Goal: Communication & Community: Answer question/provide support

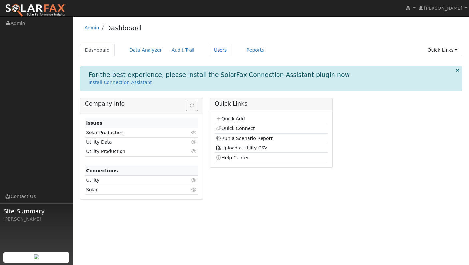
click at [209, 50] on link "Users" at bounding box center [220, 50] width 23 height 12
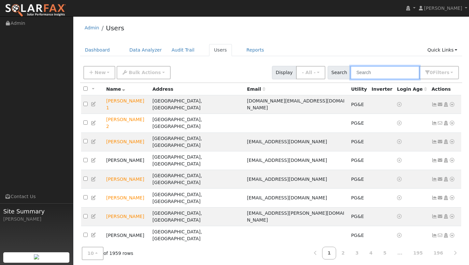
click at [366, 74] on input "text" at bounding box center [385, 72] width 69 height 13
type input "v"
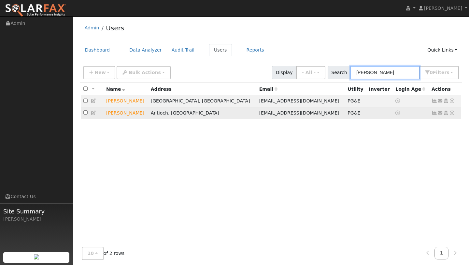
type input "brittany"
click at [451, 115] on icon at bounding box center [452, 112] width 6 height 5
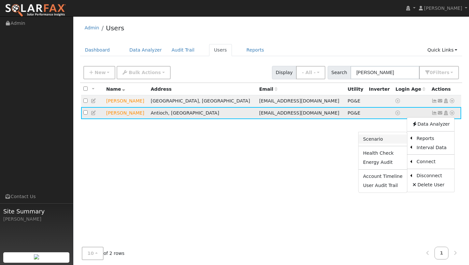
click at [393, 136] on link "Scenario" at bounding box center [383, 138] width 49 height 9
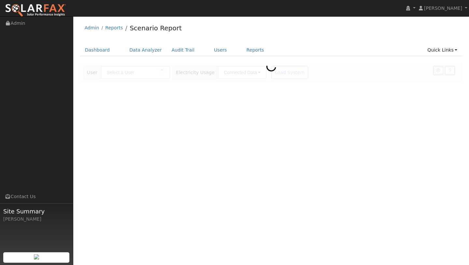
type input "[PERSON_NAME]"
type input "Pacific Gas & Electric"
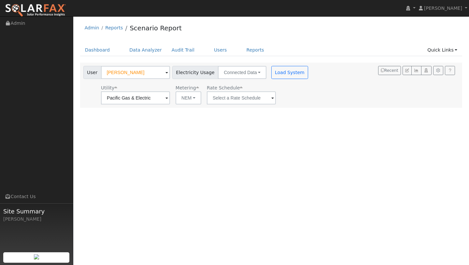
click at [293, 79] on div "User [PERSON_NAME] Account Default Account Default Account [STREET_ADDRESS] Pri…" at bounding box center [196, 85] width 229 height 38
click at [292, 78] on button "Load System" at bounding box center [289, 72] width 37 height 13
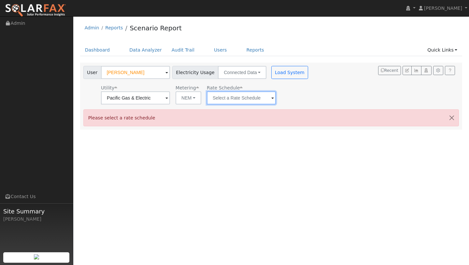
click at [237, 95] on input "text" at bounding box center [241, 97] width 69 height 13
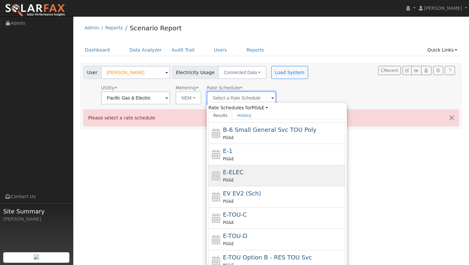
scroll to position [114, 0]
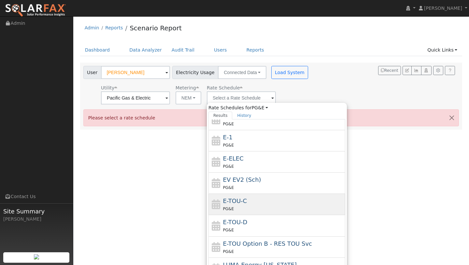
click at [238, 198] on span "E-TOU-C" at bounding box center [235, 200] width 24 height 7
type input "E-TOU-C"
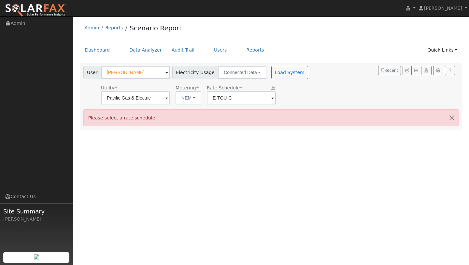
click at [279, 79] on div "User Brittany Noble Account Default Account Default Account 5100 Union Mine Dri…" at bounding box center [196, 85] width 229 height 38
click at [277, 67] on button "Load System" at bounding box center [289, 72] width 37 height 13
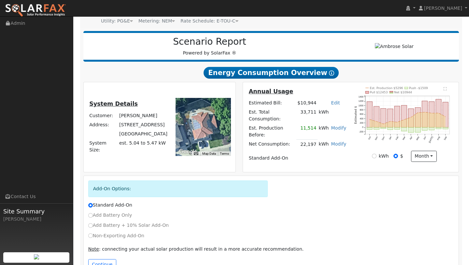
scroll to position [81, 0]
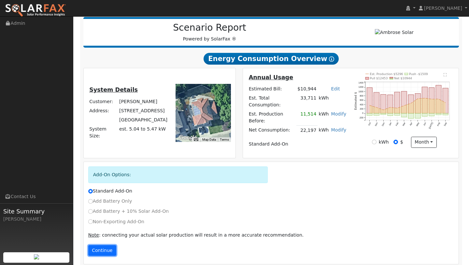
click at [112, 245] on button "Continue" at bounding box center [102, 250] width 28 height 11
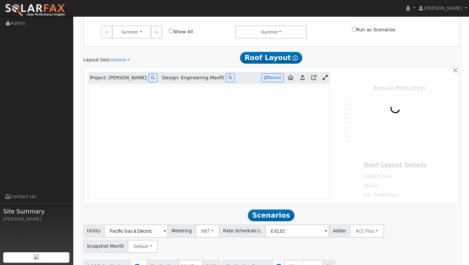
scroll to position [402, 0]
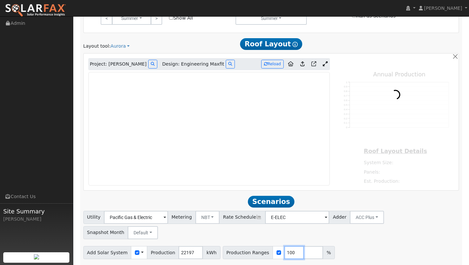
click at [286, 246] on input "100" at bounding box center [294, 252] width 20 height 13
type input "1"
type input "15615"
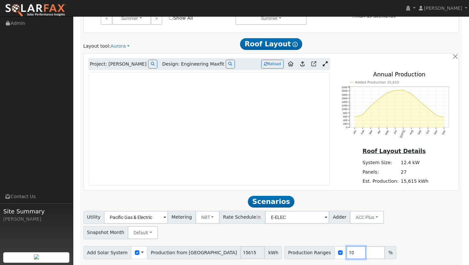
scroll to position [0, 0]
type input "1"
type input "70"
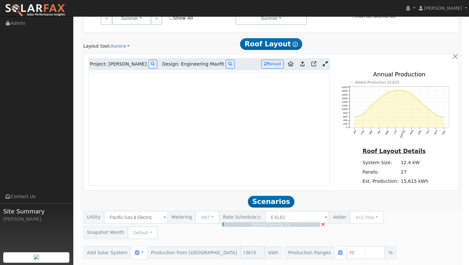
type input "7.3"
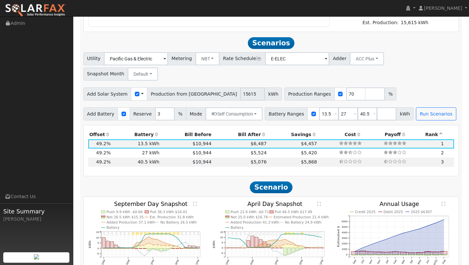
scroll to position [572, 0]
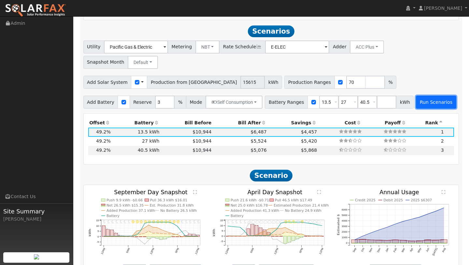
click at [416, 95] on button "Run Scenarios" at bounding box center [436, 101] width 40 height 13
click at [338, 80] on input "checkbox" at bounding box center [340, 82] width 5 height 5
checkbox input "false"
click at [440, 95] on button "Run Scenarios" at bounding box center [436, 101] width 40 height 13
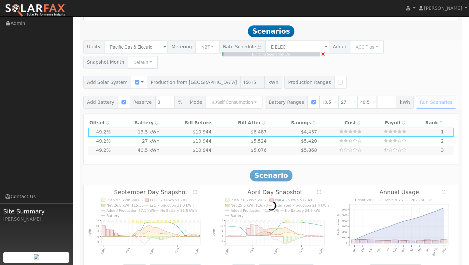
type input "10.4"
type input "$36,435"
type input "$15,791"
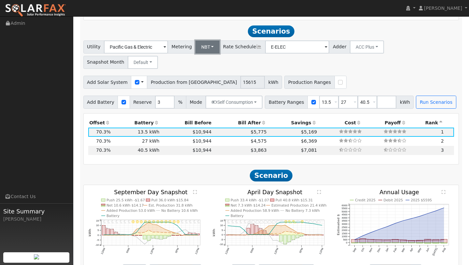
click at [198, 45] on button "NBT" at bounding box center [207, 46] width 24 height 13
click at [205, 58] on link "NEM" at bounding box center [210, 61] width 45 height 9
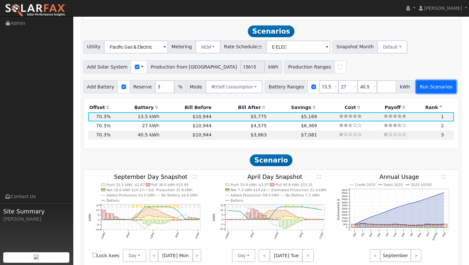
click at [416, 87] on button "Run Scenarios" at bounding box center [436, 86] width 40 height 13
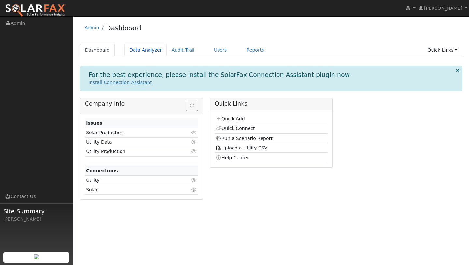
click at [144, 53] on link "Data Analyzer" at bounding box center [145, 50] width 42 height 12
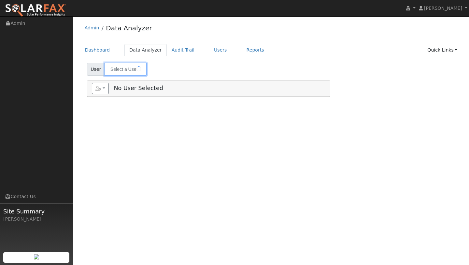
type input "[PERSON_NAME]"
click at [134, 63] on input "[PERSON_NAME]" at bounding box center [126, 69] width 42 height 13
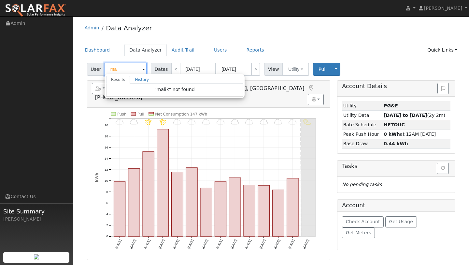
type input "m"
click at [439, 51] on link "Quick Links" at bounding box center [442, 50] width 40 height 12
type input "[PERSON_NAME]"
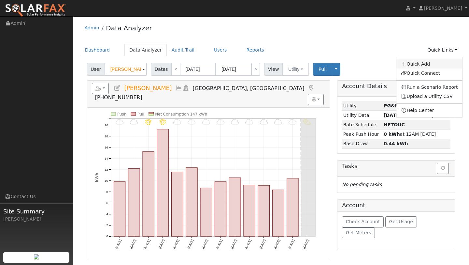
click at [415, 65] on link "Quick Add" at bounding box center [429, 63] width 66 height 9
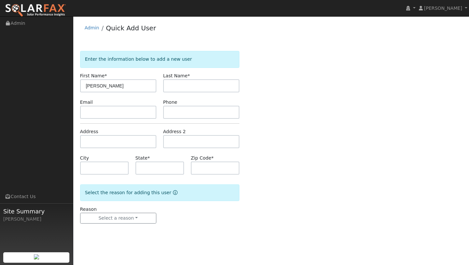
type input "Rajendra"
click at [178, 89] on input "text" at bounding box center [201, 85] width 76 height 13
type input "Malik"
click at [105, 115] on input "text" at bounding box center [118, 112] width 76 height 13
click at [101, 142] on input "text" at bounding box center [118, 141] width 76 height 13
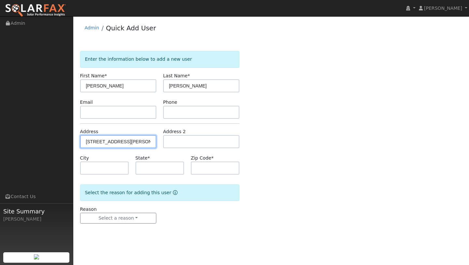
type input "1730 Hazeltine Way"
type input "Fairfield"
type input "CA"
type input "94533"
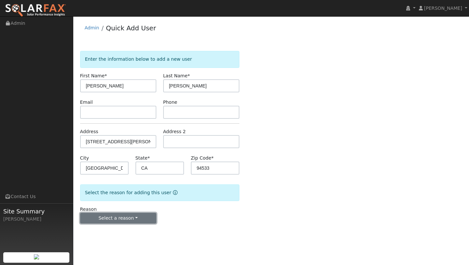
click at [124, 216] on button "Select a reason" at bounding box center [118, 217] width 76 height 11
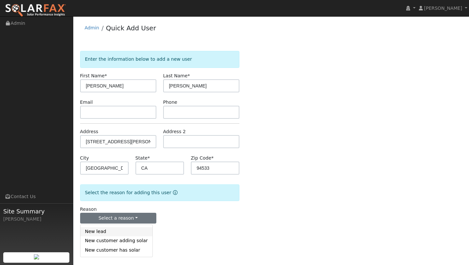
click at [116, 228] on link "New lead" at bounding box center [116, 231] width 72 height 9
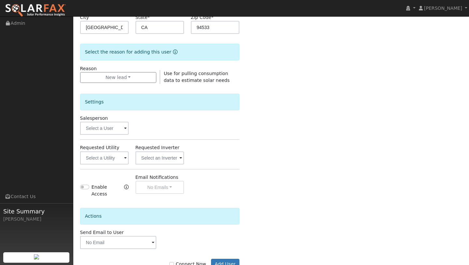
scroll to position [157, 0]
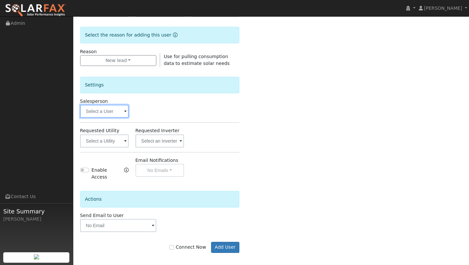
click at [108, 111] on input "text" at bounding box center [104, 111] width 49 height 13
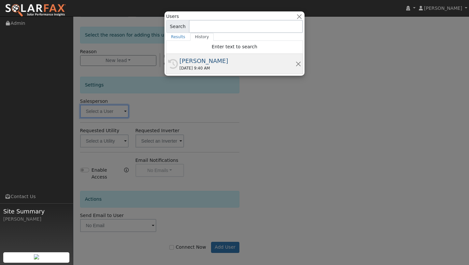
click at [191, 72] on div "History Kelsey Commerford 10/03/2025 9:40 AM" at bounding box center [234, 64] width 137 height 20
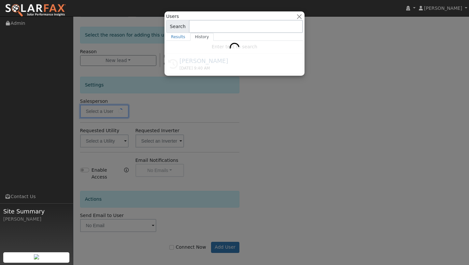
type input "[PERSON_NAME]"
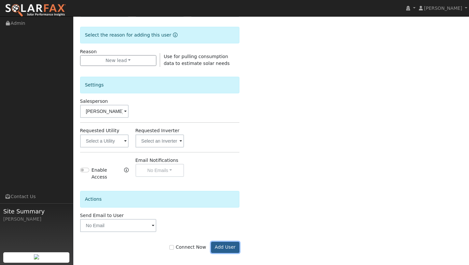
click at [218, 243] on button "Add User" at bounding box center [225, 246] width 28 height 11
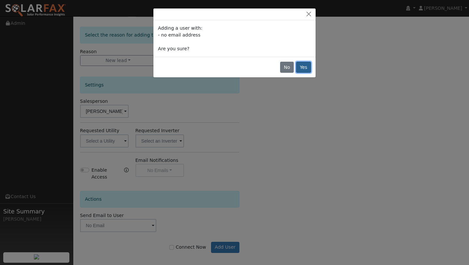
click at [301, 62] on button "Yes" at bounding box center [303, 67] width 15 height 11
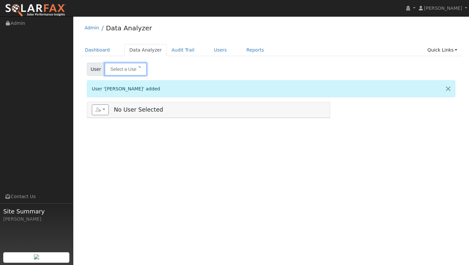
type input "[PERSON_NAME]"
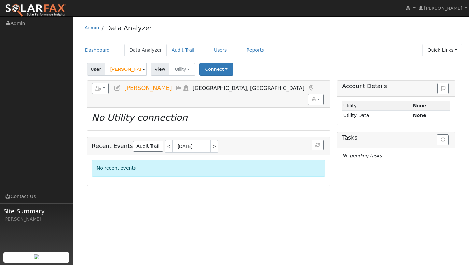
click at [437, 44] on link "Quick Links" at bounding box center [442, 50] width 40 height 12
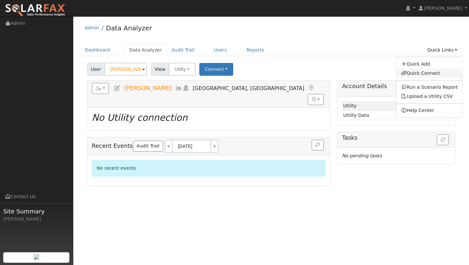
click at [417, 72] on link "Quick Connect" at bounding box center [429, 72] width 66 height 9
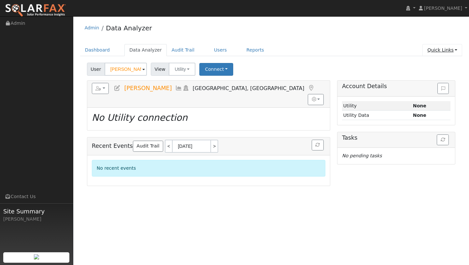
click at [436, 54] on link "Quick Links" at bounding box center [442, 50] width 40 height 12
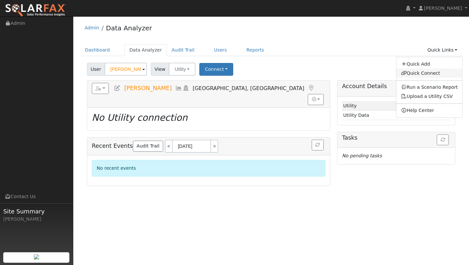
click at [417, 73] on link "Quick Connect" at bounding box center [429, 72] width 66 height 9
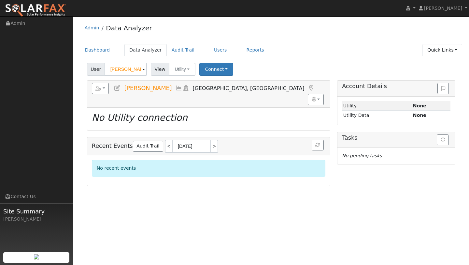
click at [438, 48] on link "Quick Links" at bounding box center [442, 50] width 40 height 12
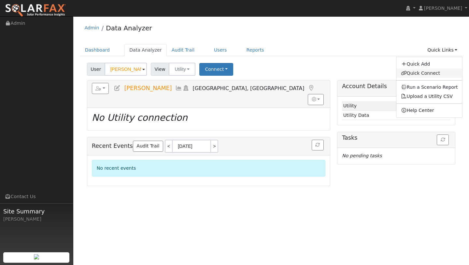
click at [407, 77] on link "Quick Connect" at bounding box center [429, 72] width 66 height 9
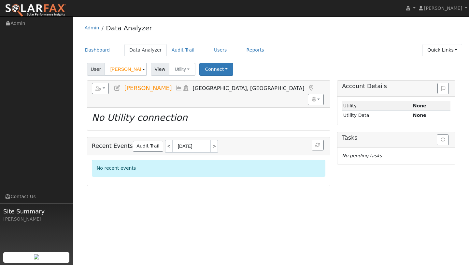
click at [433, 47] on link "Quick Links" at bounding box center [442, 50] width 40 height 12
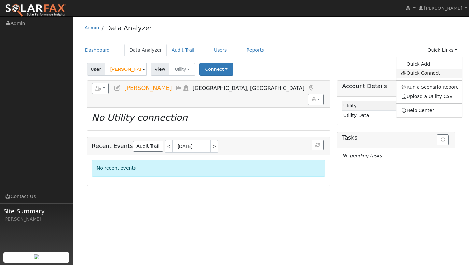
click at [426, 75] on link "Quick Connect" at bounding box center [429, 72] width 66 height 9
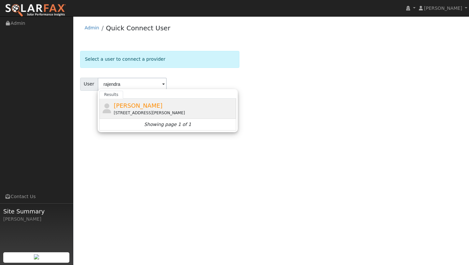
click at [147, 103] on span "[PERSON_NAME]" at bounding box center [138, 105] width 49 height 7
type input "[PERSON_NAME]"
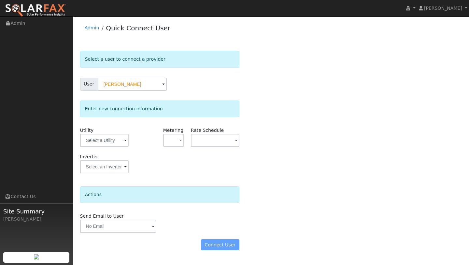
click at [122, 128] on div "Utility" at bounding box center [104, 140] width 55 height 26
click at [120, 137] on input "text" at bounding box center [104, 140] width 49 height 13
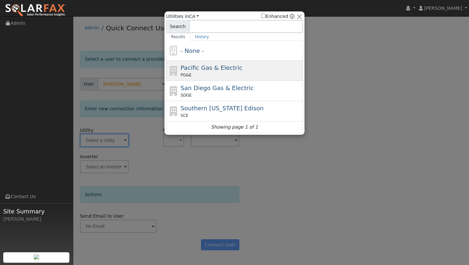
click at [175, 74] on icon at bounding box center [173, 71] width 11 height 10
type input "PG&E"
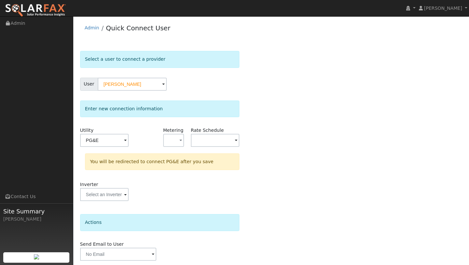
scroll to position [23, 0]
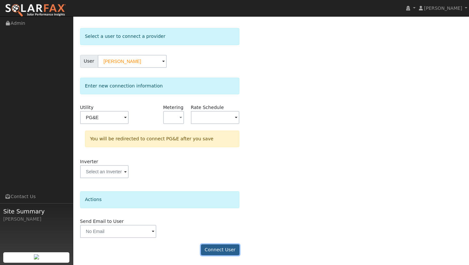
click at [213, 246] on button "Connect User" at bounding box center [220, 249] width 38 height 11
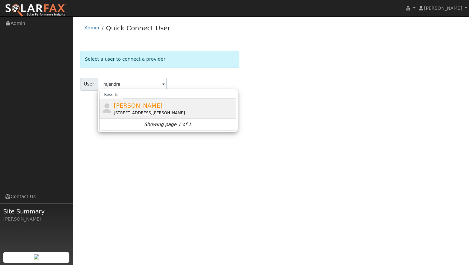
click at [128, 103] on span "[PERSON_NAME]" at bounding box center [138, 105] width 49 height 7
type input "[PERSON_NAME]"
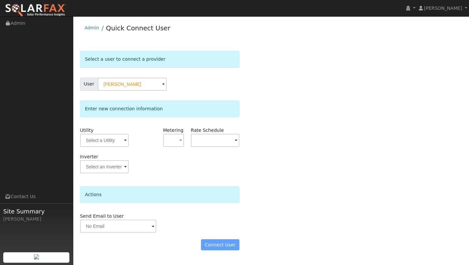
click at [124, 139] on span at bounding box center [125, 140] width 3 height 7
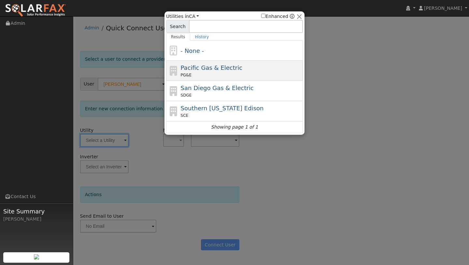
click at [171, 78] on div "Pacific Gas & Electric PG&E" at bounding box center [234, 71] width 137 height 20
type input "PG&E"
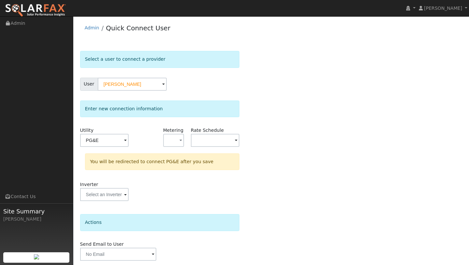
scroll to position [23, 0]
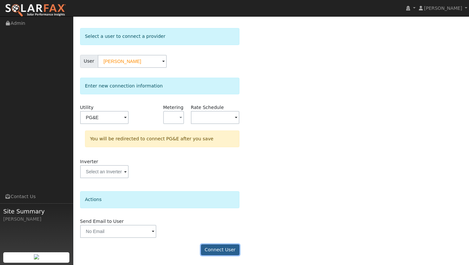
click at [223, 246] on button "Connect User" at bounding box center [220, 249] width 38 height 11
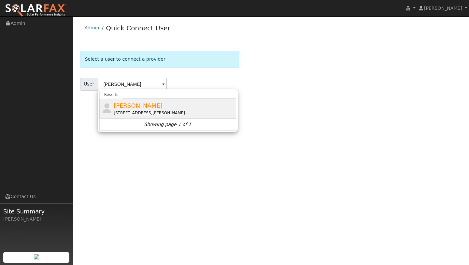
click at [138, 106] on span "[PERSON_NAME]" at bounding box center [138, 105] width 49 height 7
type input "[PERSON_NAME]"
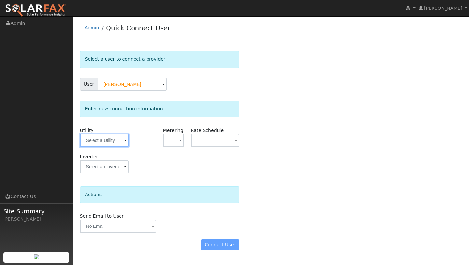
click at [108, 141] on input "text" at bounding box center [104, 140] width 49 height 13
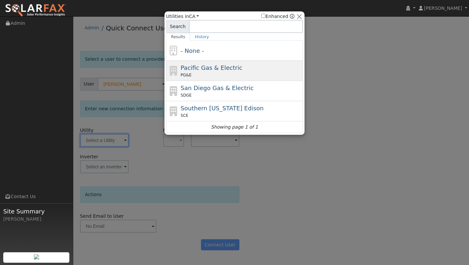
click at [182, 77] on span "PG&E" at bounding box center [186, 75] width 11 height 6
type input "PG&E"
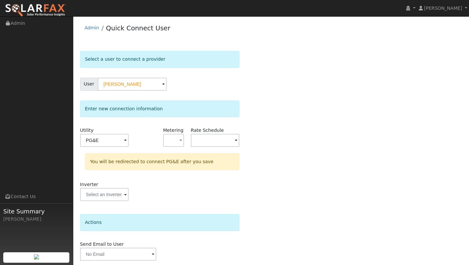
scroll to position [23, 0]
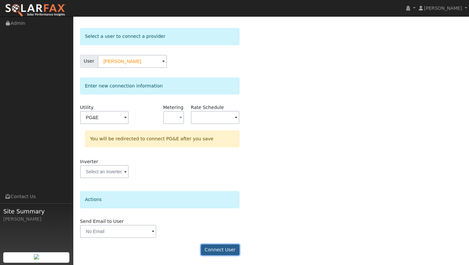
click at [221, 247] on button "Connect User" at bounding box center [220, 249] width 38 height 11
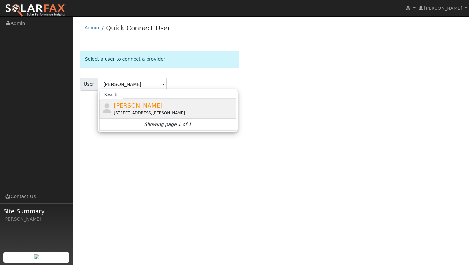
click at [205, 101] on div "Rajendra Malik 1730 Hazeltine Way, Fairfield, CA 94533" at bounding box center [174, 108] width 121 height 15
type input "Rajendra Malik"
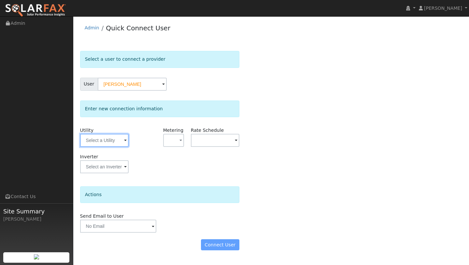
click at [119, 138] on input "text" at bounding box center [104, 140] width 49 height 13
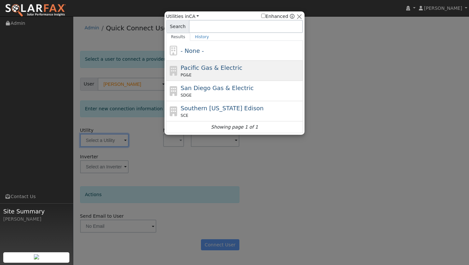
click at [183, 76] on span "PG&E" at bounding box center [186, 75] width 11 height 6
type input "PG&E"
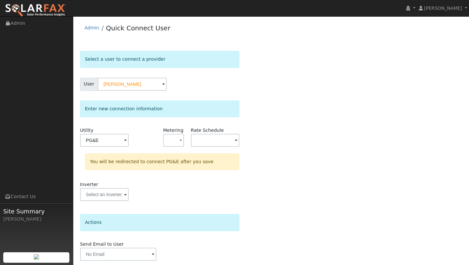
scroll to position [23, 0]
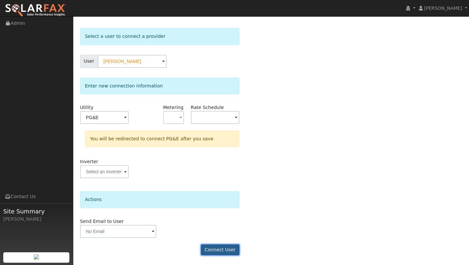
click at [213, 251] on button "Connect User" at bounding box center [220, 249] width 38 height 11
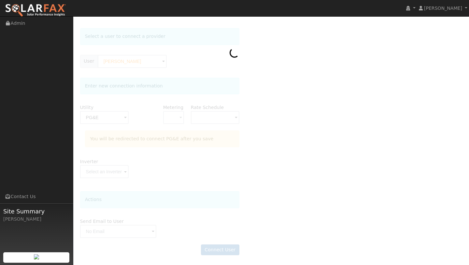
click at [36, 15] on img at bounding box center [35, 11] width 61 height 14
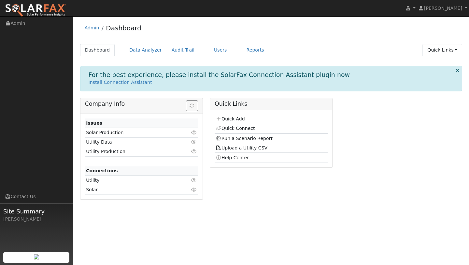
click at [444, 53] on link "Quick Links" at bounding box center [442, 50] width 40 height 12
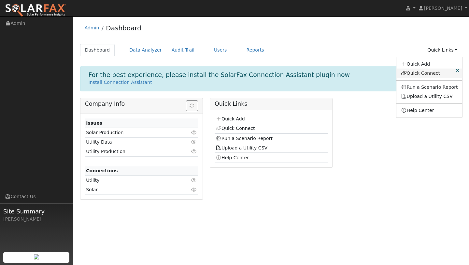
click at [423, 70] on link "Quick Connect" at bounding box center [429, 72] width 66 height 9
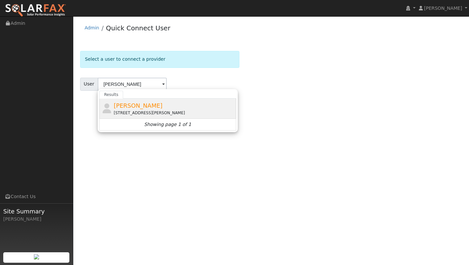
click at [140, 107] on span "[PERSON_NAME]" at bounding box center [138, 105] width 49 height 7
type input "[PERSON_NAME]"
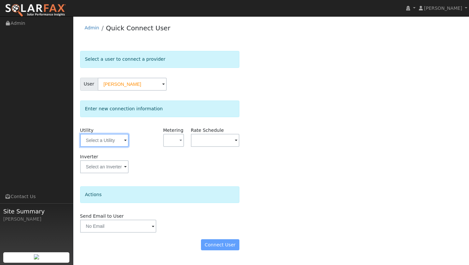
click at [115, 136] on input "text" at bounding box center [104, 140] width 49 height 13
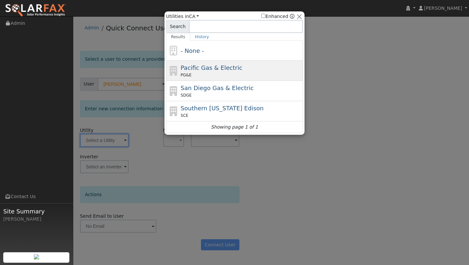
click at [186, 61] on div "Pacific Gas & Electric PG&E" at bounding box center [234, 71] width 137 height 20
type input "PG&E"
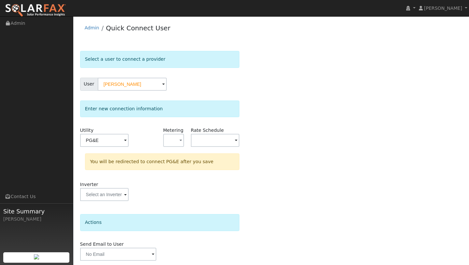
scroll to position [23, 0]
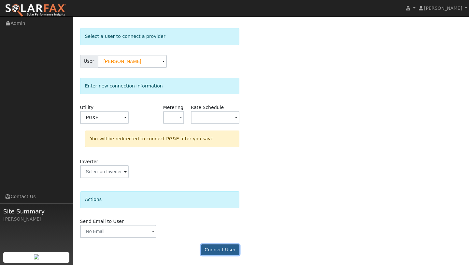
click at [221, 244] on button "Connect User" at bounding box center [220, 249] width 38 height 11
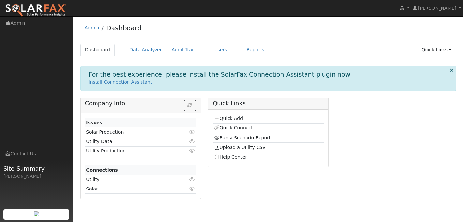
click at [424, 43] on div "Admin Dashboard Dashboard Data Analyzer Audit Trail Users Reports Quick Links Q…" at bounding box center [268, 112] width 383 height 185
click at [424, 46] on link "Quick Links" at bounding box center [436, 50] width 40 height 12
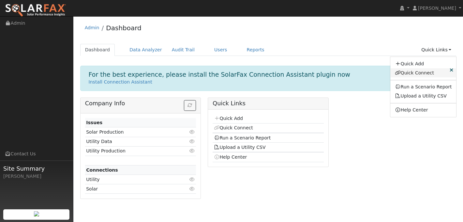
click at [407, 73] on link "Quick Connect" at bounding box center [423, 72] width 66 height 9
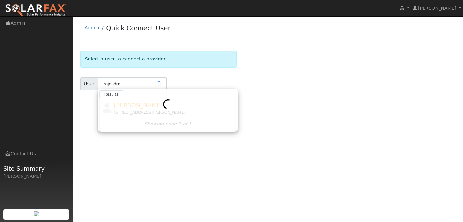
click at [128, 106] on div at bounding box center [167, 114] width 137 height 32
click at [128, 106] on span "[PERSON_NAME]" at bounding box center [138, 105] width 49 height 7
type input "[PERSON_NAME]"
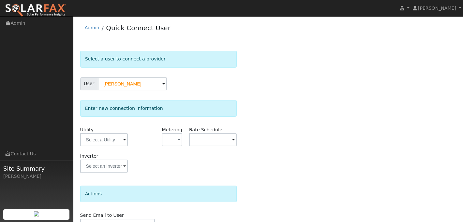
scroll to position [37, 0]
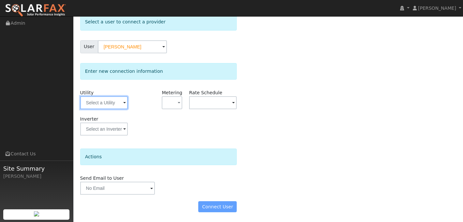
click at [111, 100] on input "text" at bounding box center [104, 102] width 48 height 13
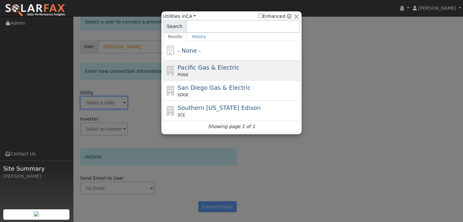
click at [167, 72] on icon at bounding box center [170, 71] width 11 height 10
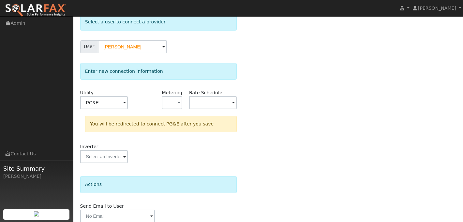
type input "PG&E"
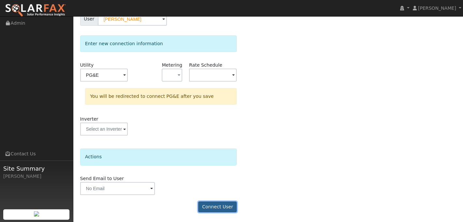
click at [217, 205] on button "Connect User" at bounding box center [217, 207] width 38 height 11
